Goal: Find specific page/section: Find specific page/section

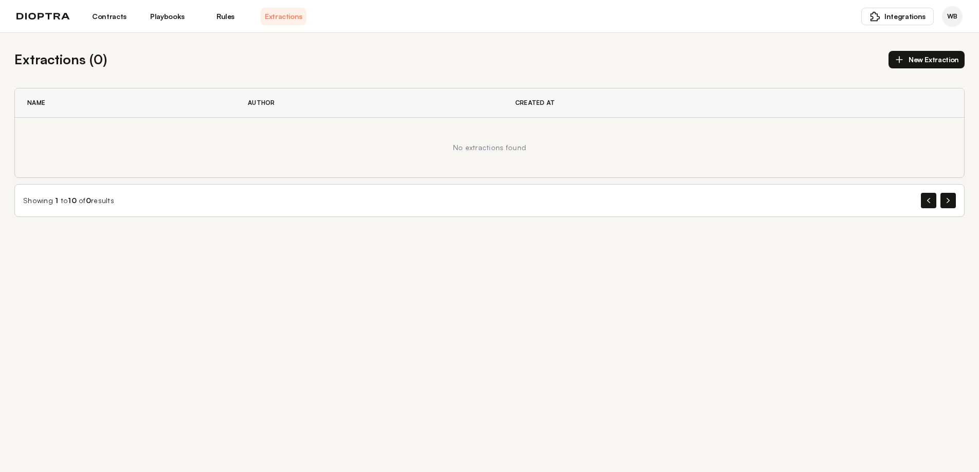
click at [36, 21] on div "Contracts Playbooks Rules Extractions" at bounding box center [161, 16] width 290 height 17
click at [43, 15] on img at bounding box center [42, 16] width 53 height 7
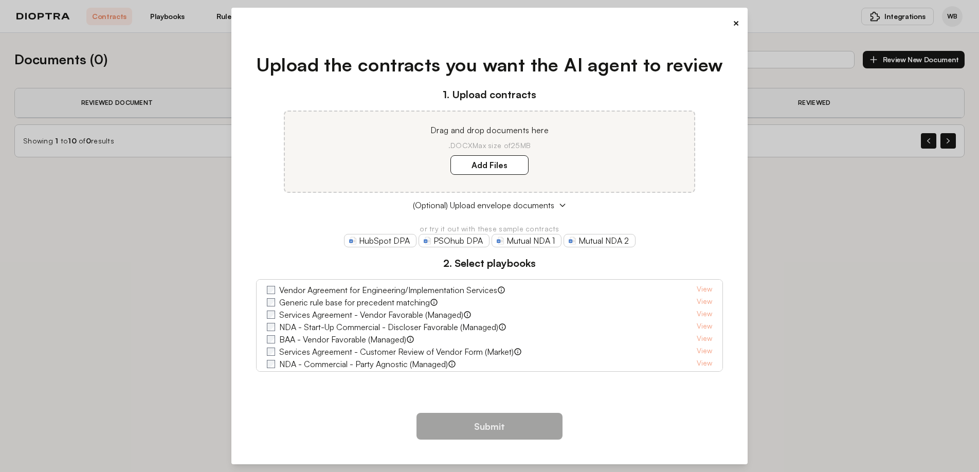
click at [735, 22] on button "×" at bounding box center [735, 23] width 7 height 14
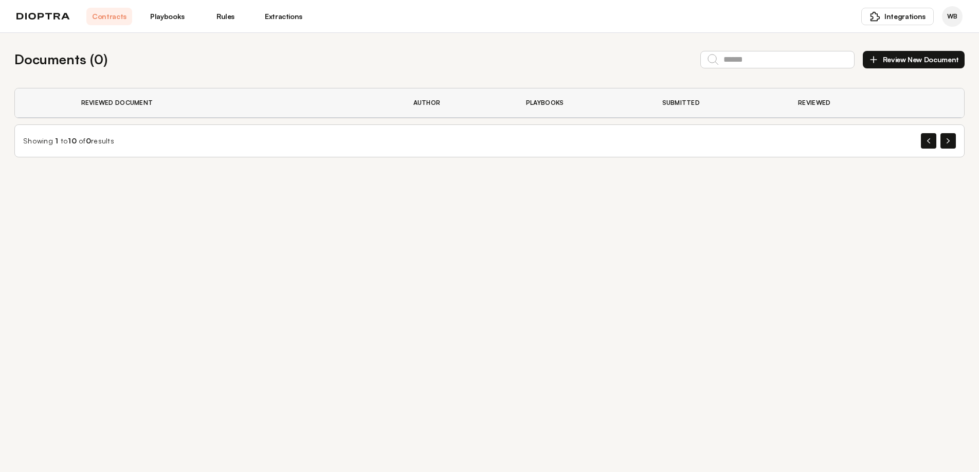
click at [293, 20] on link "Extractions" at bounding box center [284, 16] width 46 height 17
